Goal: Task Accomplishment & Management: Complete application form

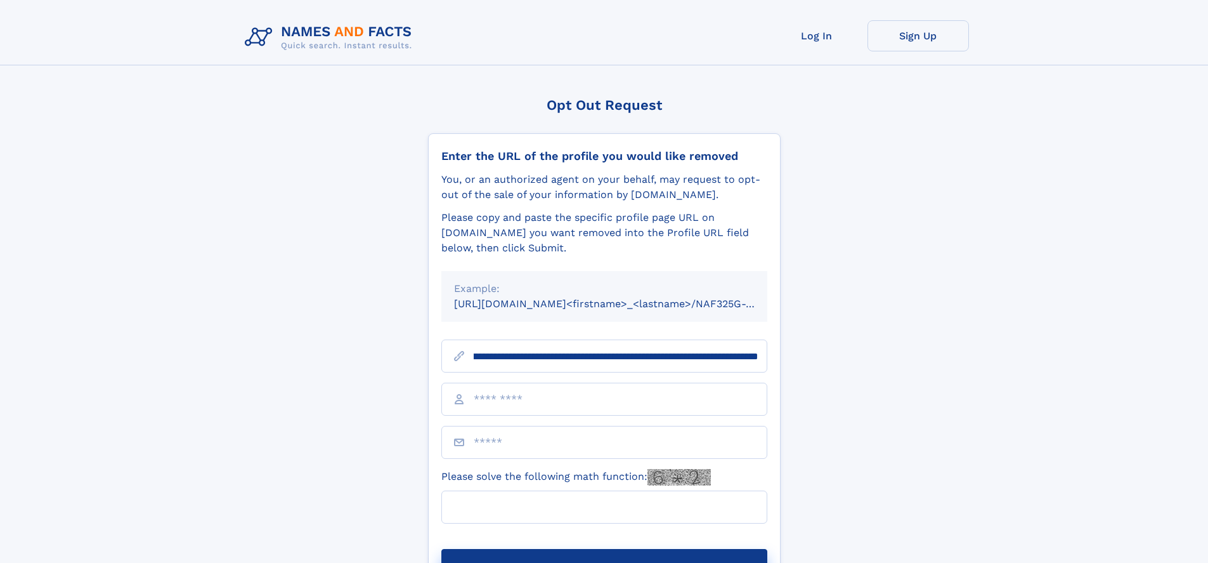
scroll to position [0, 138]
type input "**********"
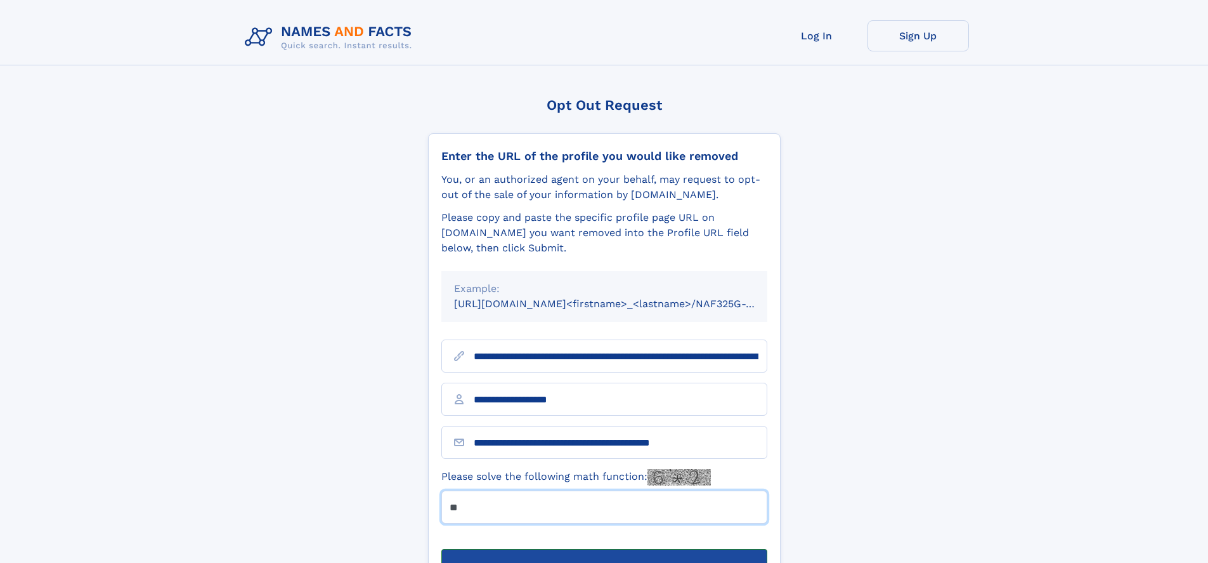
type input "**"
click at [604, 549] on button "Submit Opt Out Request" at bounding box center [604, 569] width 326 height 41
